Goal: Information Seeking & Learning: Learn about a topic

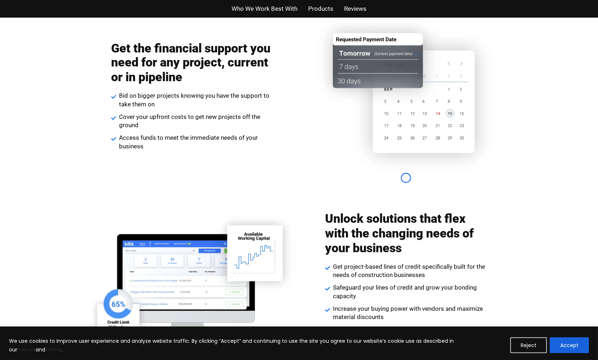
scroll to position [857, 0]
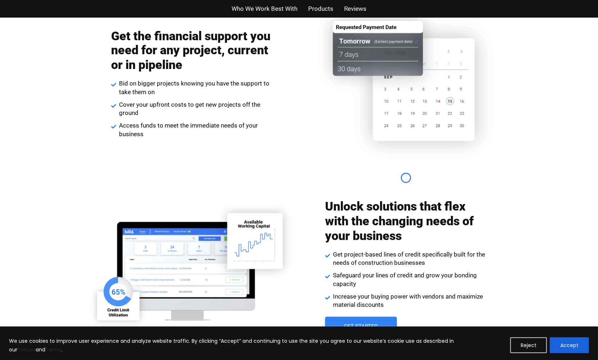
click at [69, 62] on div "Get the financial support you need for any project, current or in pipeline Bid …" at bounding box center [299, 90] width 598 height 187
click at [61, 62] on div "Get the financial support you need for any project, current or in pipeline Bid …" at bounding box center [299, 90] width 598 height 187
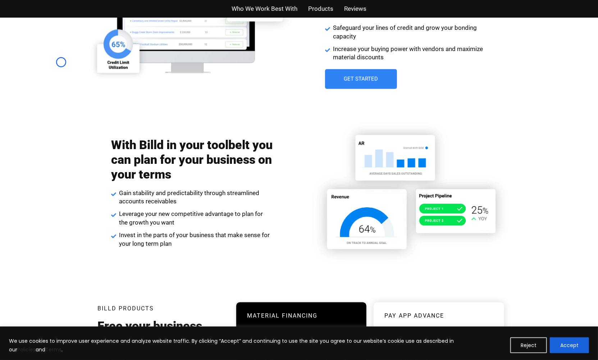
scroll to position [1130, 0]
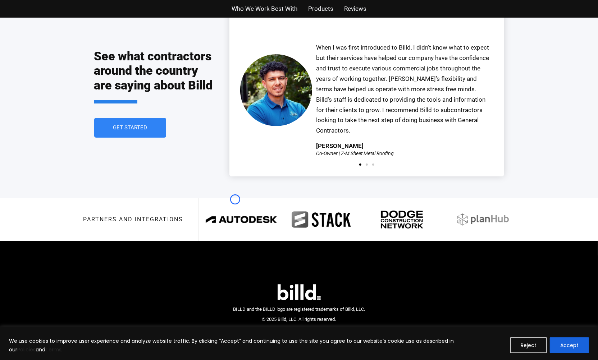
click at [235, 206] on img at bounding box center [241, 220] width 71 height 28
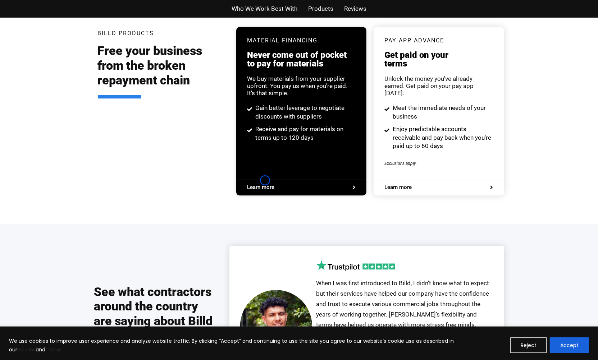
click at [265, 185] on span "Learn more" at bounding box center [260, 187] width 27 height 5
